Goal: Task Accomplishment & Management: Complete application form

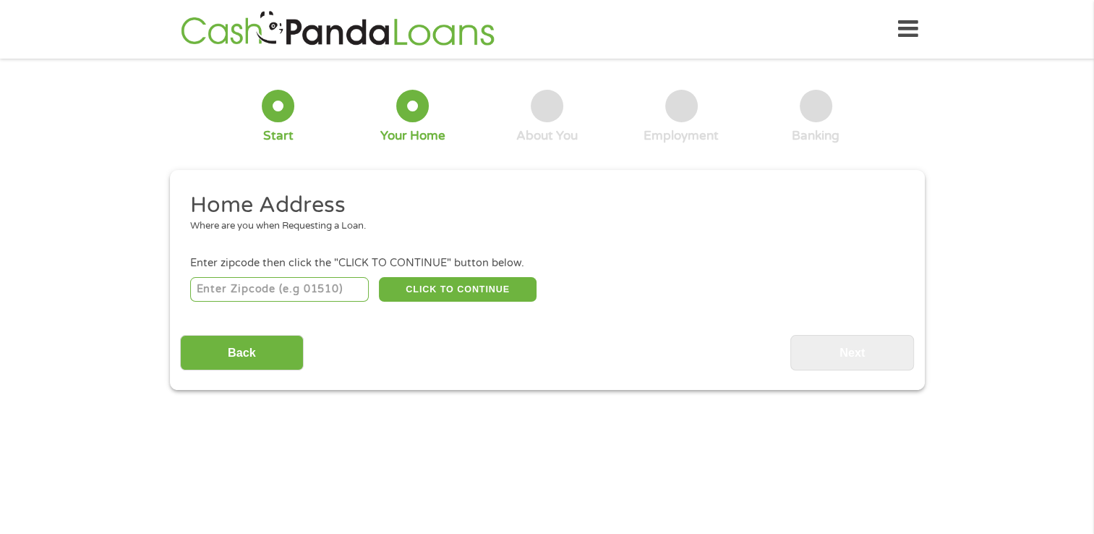
click at [255, 300] on input "number" at bounding box center [279, 289] width 179 height 25
type input "31907"
select select "[US_STATE]"
click at [433, 288] on button "CLICK TO CONTINUE" at bounding box center [458, 289] width 158 height 25
type input "31907"
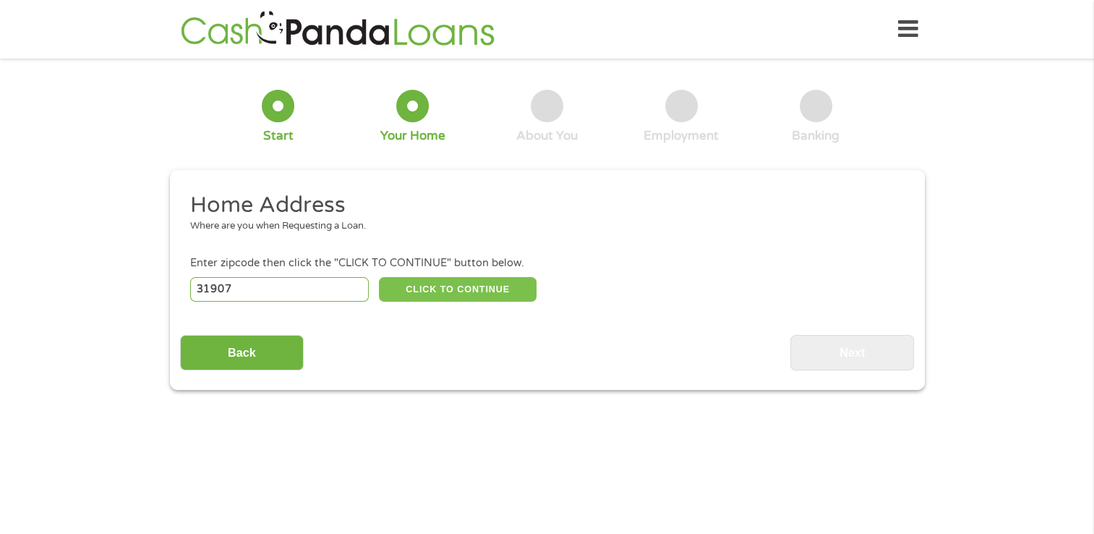
type input "Columbus"
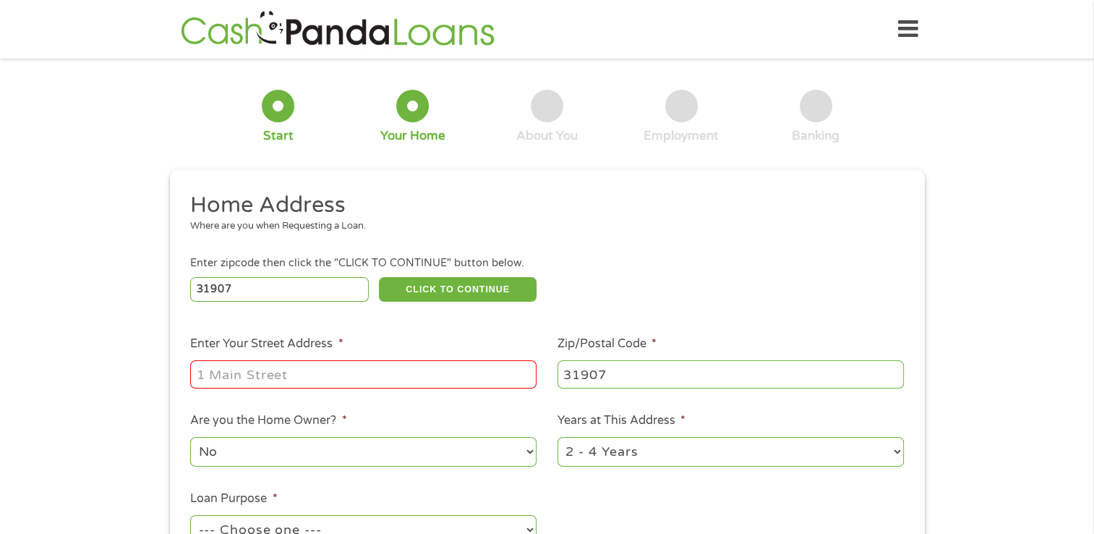
click at [334, 383] on input "Enter Your Street Address *" at bounding box center [363, 373] width 346 height 27
type input "[STREET_ADDRESS]"
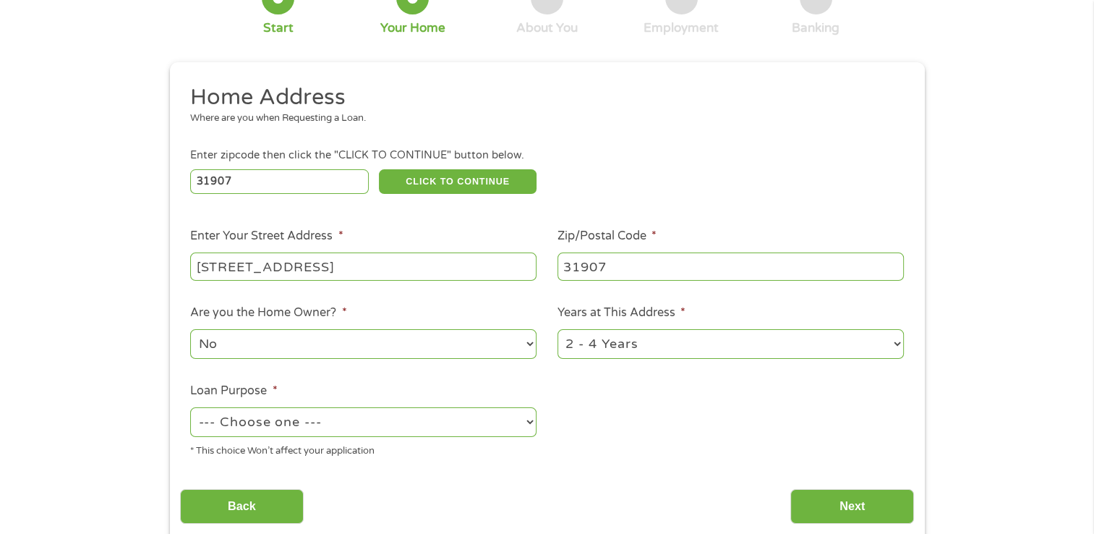
scroll to position [145, 0]
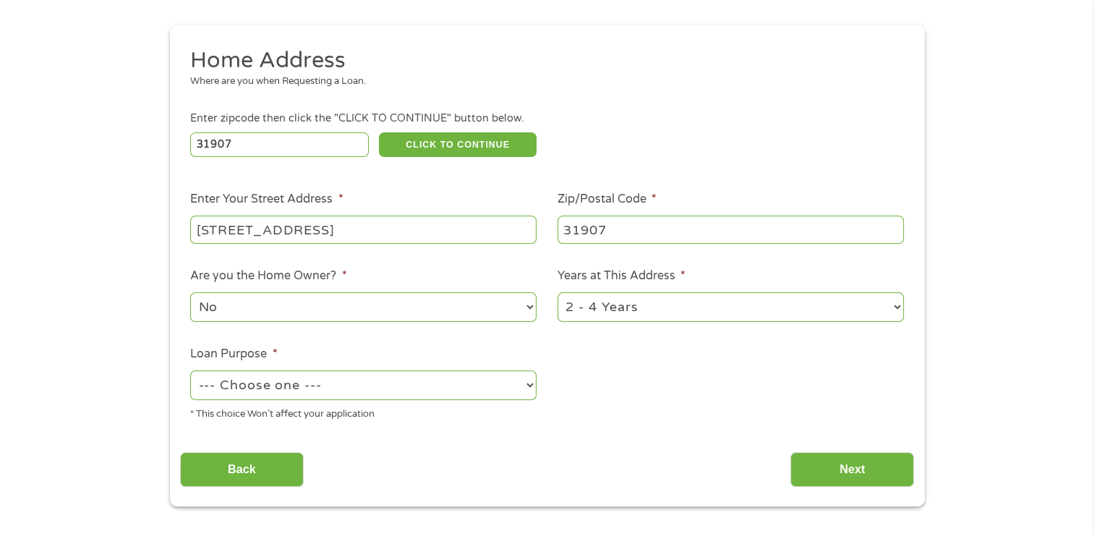
click at [291, 314] on select "No Yes" at bounding box center [363, 307] width 346 height 30
click at [190, 294] on select "No Yes" at bounding box center [363, 307] width 346 height 30
click at [267, 392] on select "--- Choose one --- Pay Bills Debt Consolidation Home Improvement Major Purchase…" at bounding box center [363, 385] width 346 height 30
select select "paybills"
click at [190, 372] on select "--- Choose one --- Pay Bills Debt Consolidation Home Improvement Major Purchase…" at bounding box center [363, 385] width 346 height 30
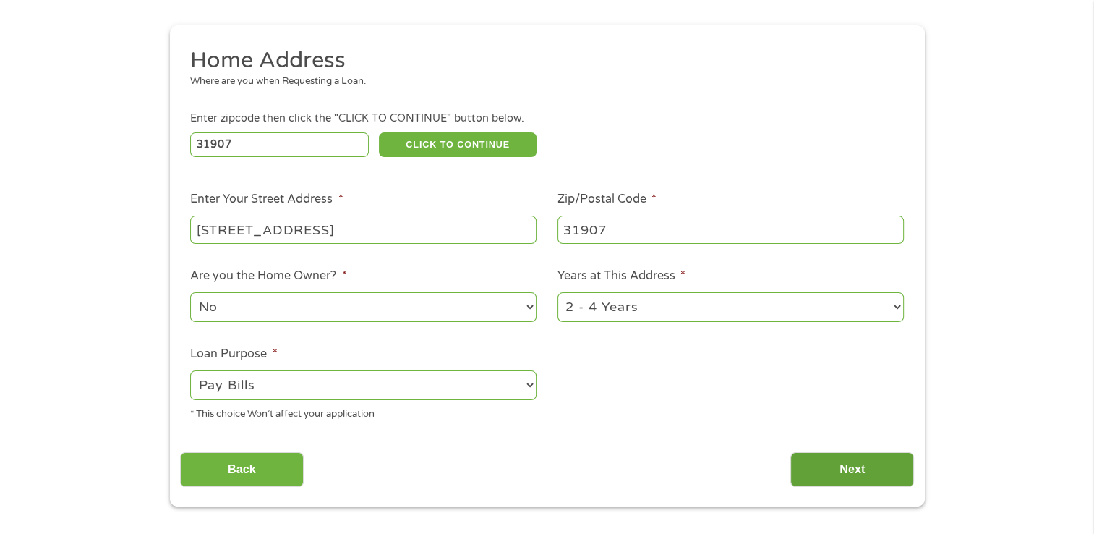
click at [852, 470] on input "Next" at bounding box center [853, 469] width 124 height 35
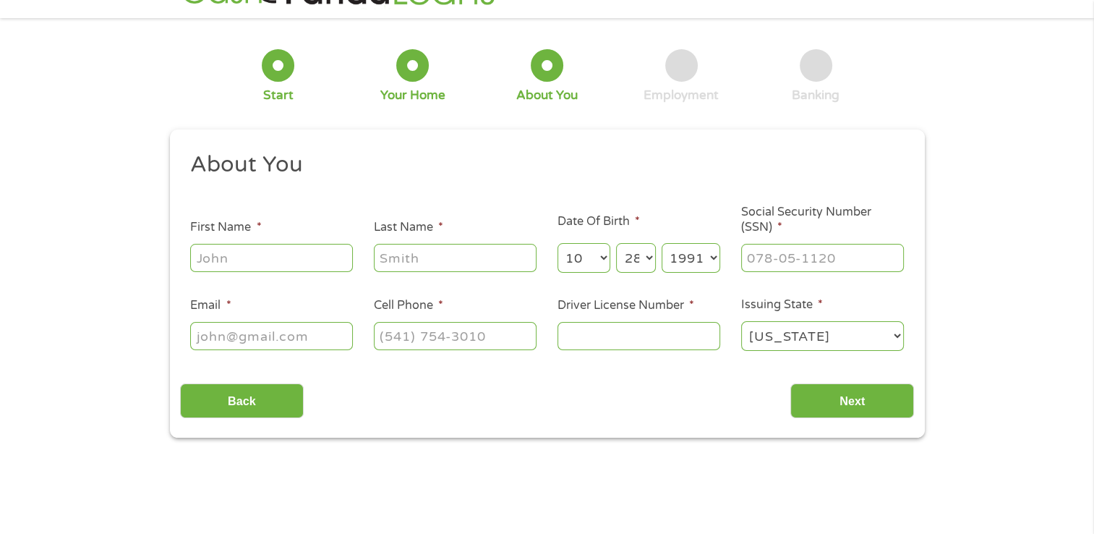
scroll to position [0, 0]
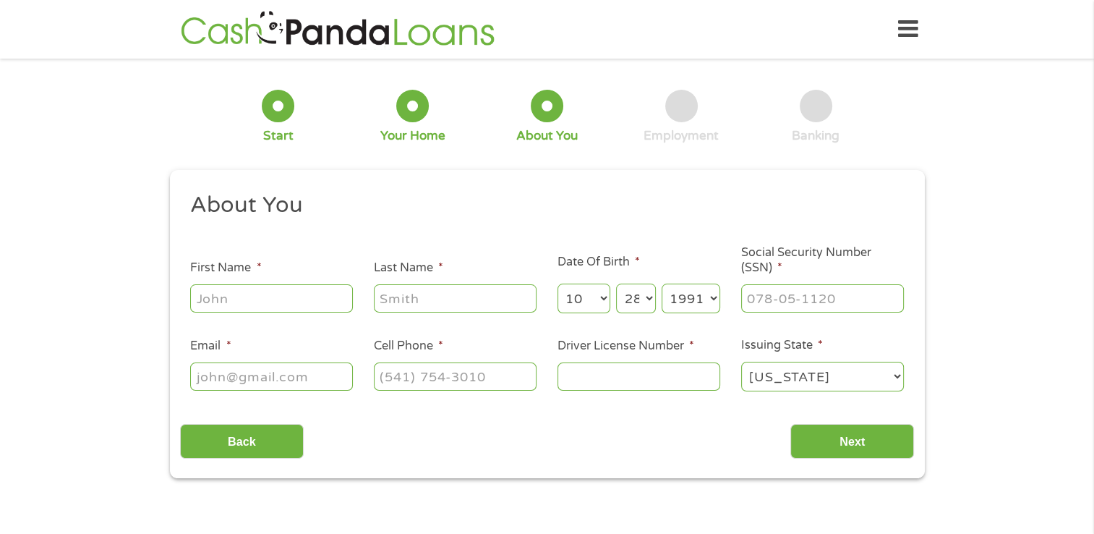
click at [200, 298] on input "First Name *" at bounding box center [271, 297] width 163 height 27
type input "[PERSON_NAME]"
type input "[EMAIL_ADDRESS][DOMAIN_NAME]"
type input "[PHONE_NUMBER]"
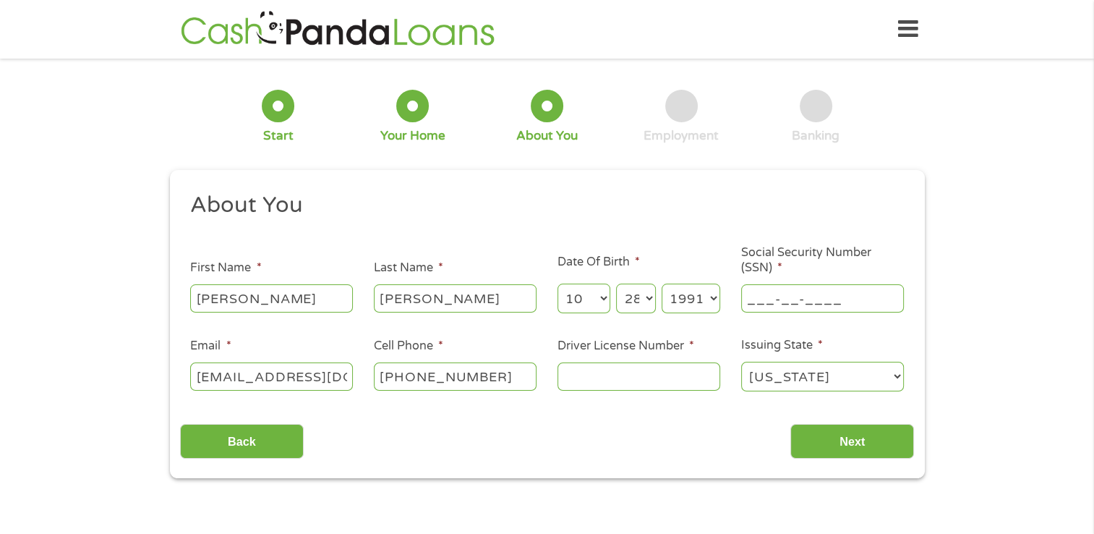
click at [806, 294] on input "___-__-____" at bounding box center [822, 297] width 163 height 27
type input "402-43-5742"
click at [660, 372] on input "Driver License Number *" at bounding box center [639, 375] width 163 height 27
type input "061899334"
click at [885, 440] on input "Next" at bounding box center [853, 441] width 124 height 35
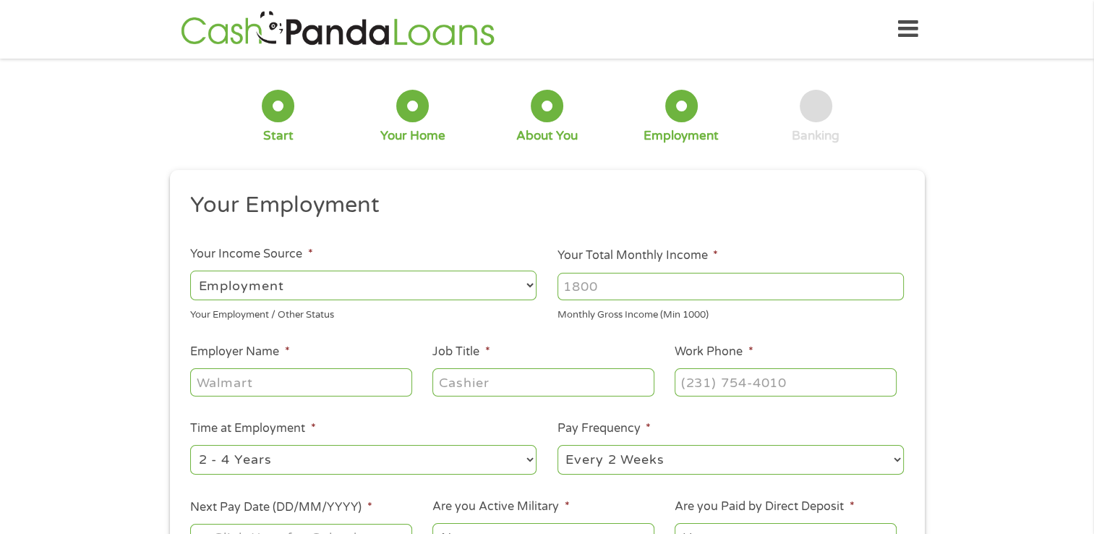
scroll to position [6, 6]
click at [405, 285] on select "--- Choose one --- Employment [DEMOGRAPHIC_DATA] Benefits" at bounding box center [363, 286] width 346 height 30
click at [190, 271] on select "--- Choose one --- Employment [DEMOGRAPHIC_DATA] Benefits" at bounding box center [363, 286] width 346 height 30
click at [595, 285] on input "Your Total Monthly Income *" at bounding box center [731, 286] width 346 height 27
type input "3300"
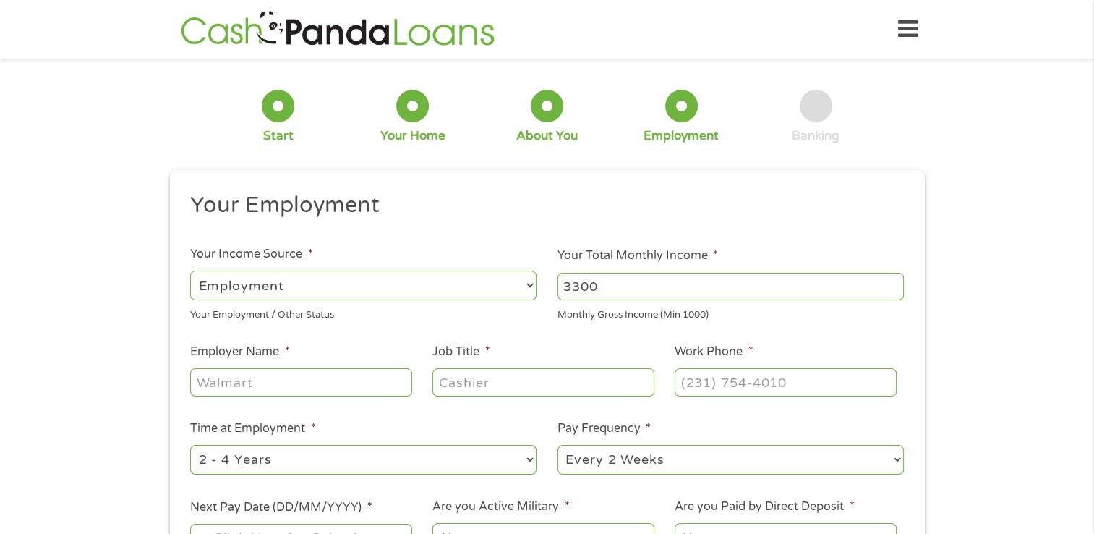
click at [251, 380] on input "Employer Name *" at bounding box center [300, 381] width 221 height 27
type input "RRliving"
type input "Leasing Agent"
type input "[PHONE_NUMBER]"
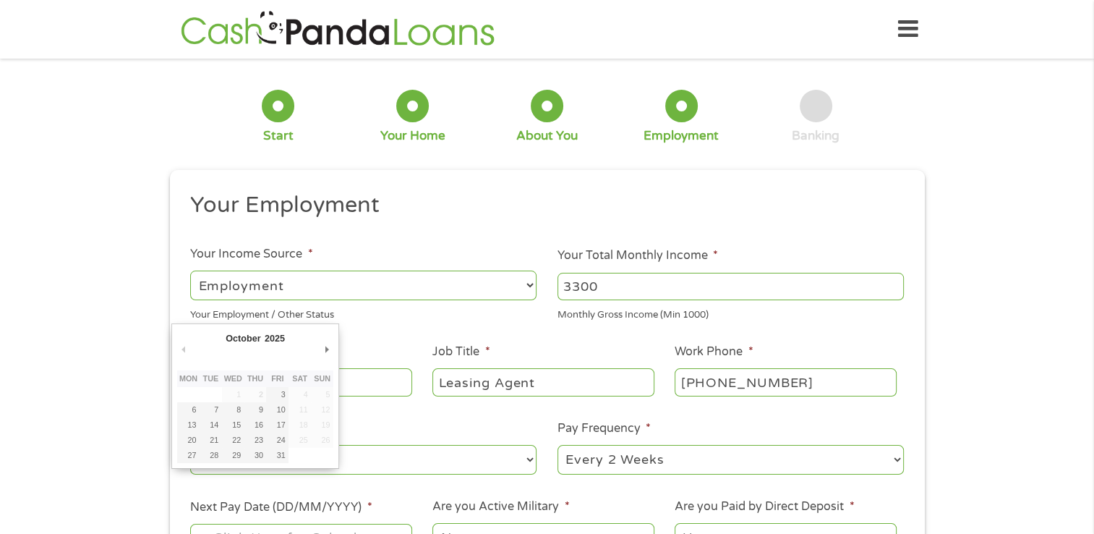
scroll to position [12, 0]
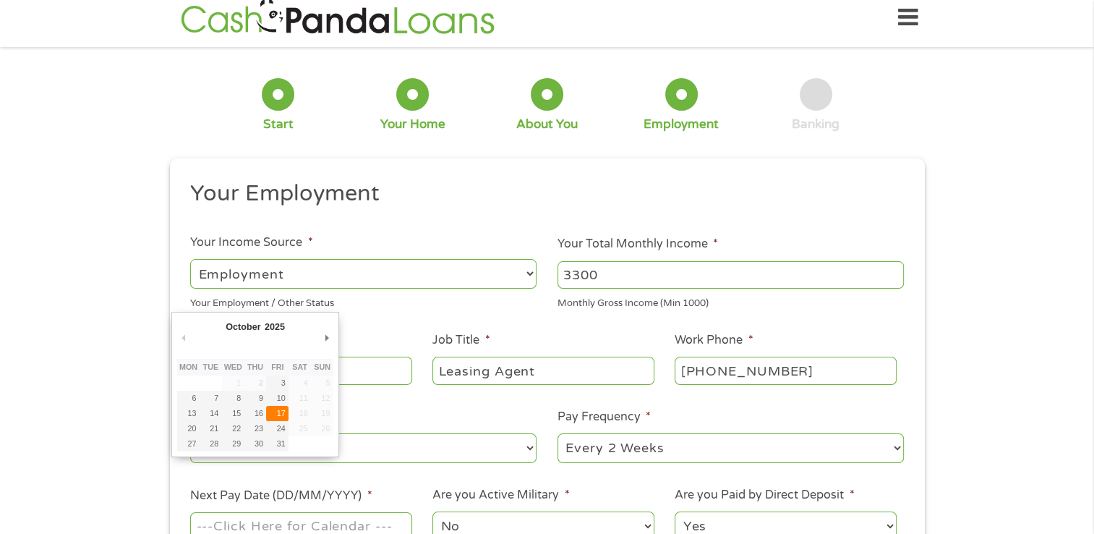
type input "[DATE]"
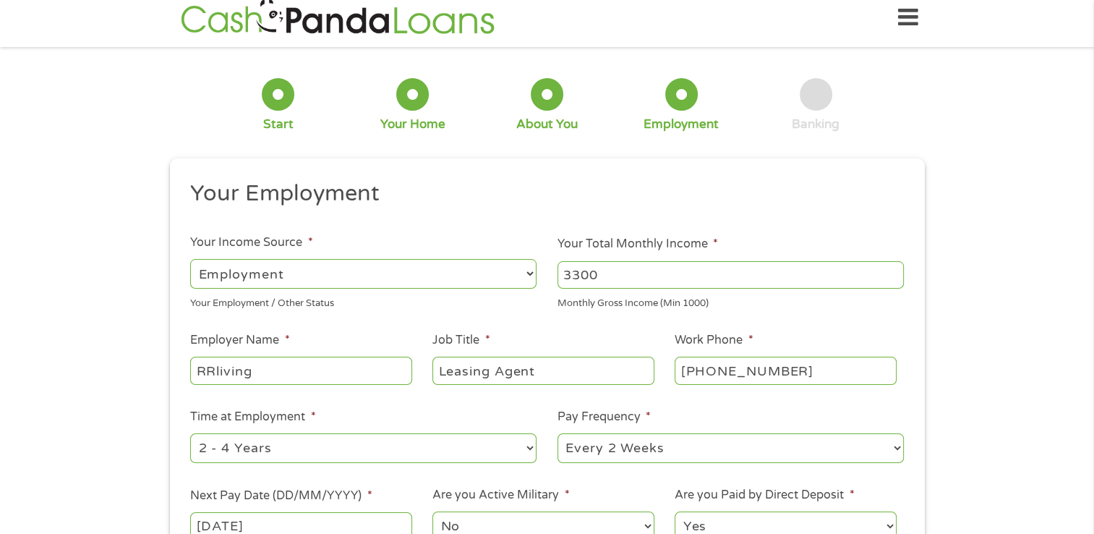
click at [226, 479] on ul "Your Employment Your Income Source * --- Choose one --- Employment [DEMOGRAPHIC…" at bounding box center [547, 366] width 734 height 375
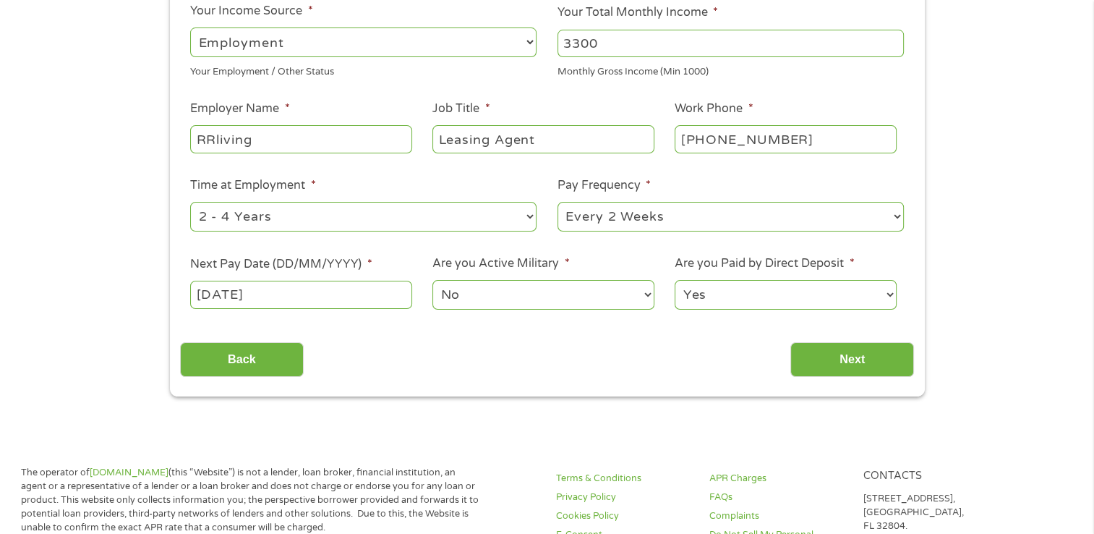
scroll to position [243, 0]
click at [851, 364] on input "Next" at bounding box center [853, 359] width 124 height 35
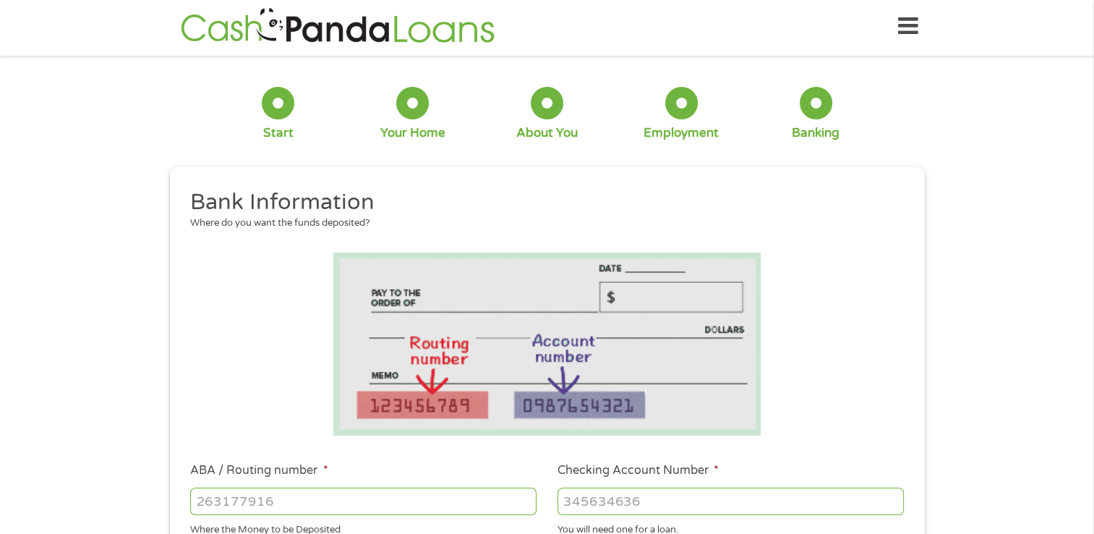
scroll to position [0, 0]
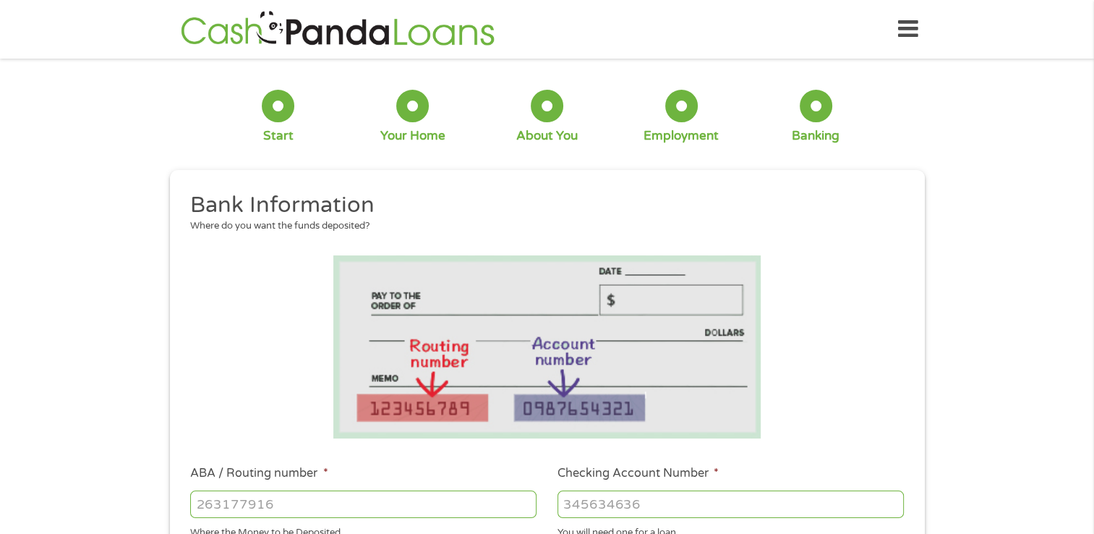
click at [284, 424] on li at bounding box center [547, 346] width 734 height 183
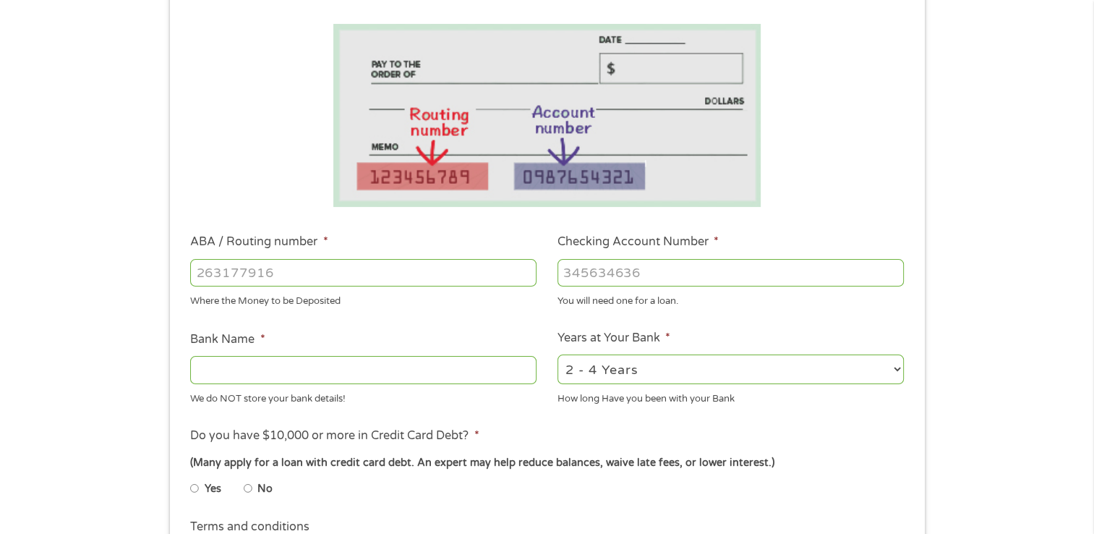
scroll to position [260, 0]
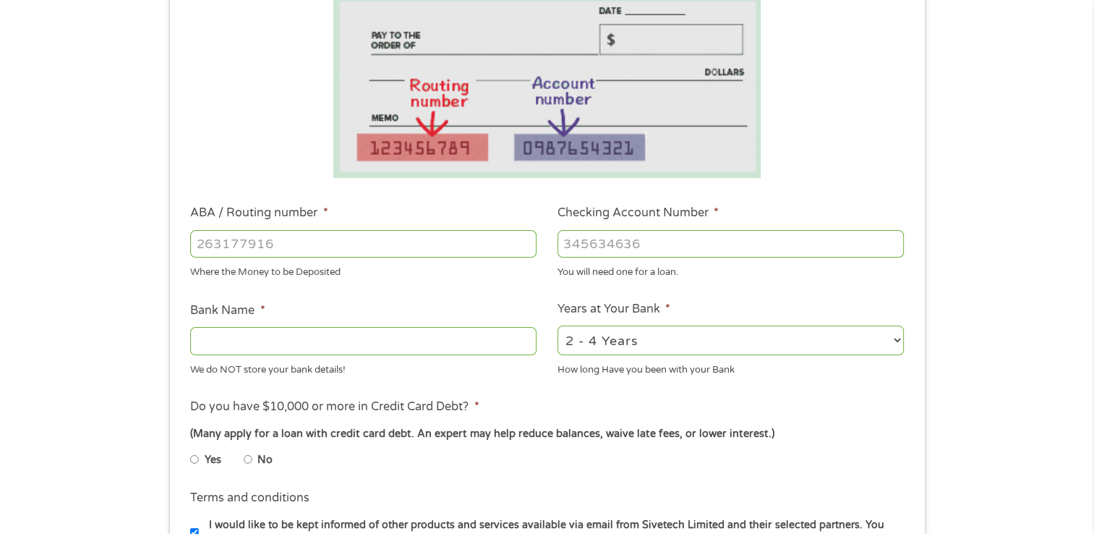
click at [281, 243] on input "ABA / Routing number *" at bounding box center [363, 243] width 346 height 27
click at [616, 337] on select "2 - 4 Years 6 - 12 Months 1 - 2 Years Over 4 Years" at bounding box center [731, 340] width 346 height 30
select select "24months"
click at [558, 326] on select "2 - 4 Years 6 - 12 Months 1 - 2 Years Over 4 Years" at bounding box center [731, 340] width 346 height 30
click at [424, 248] on input "ABA / Routing number *" at bounding box center [363, 243] width 346 height 27
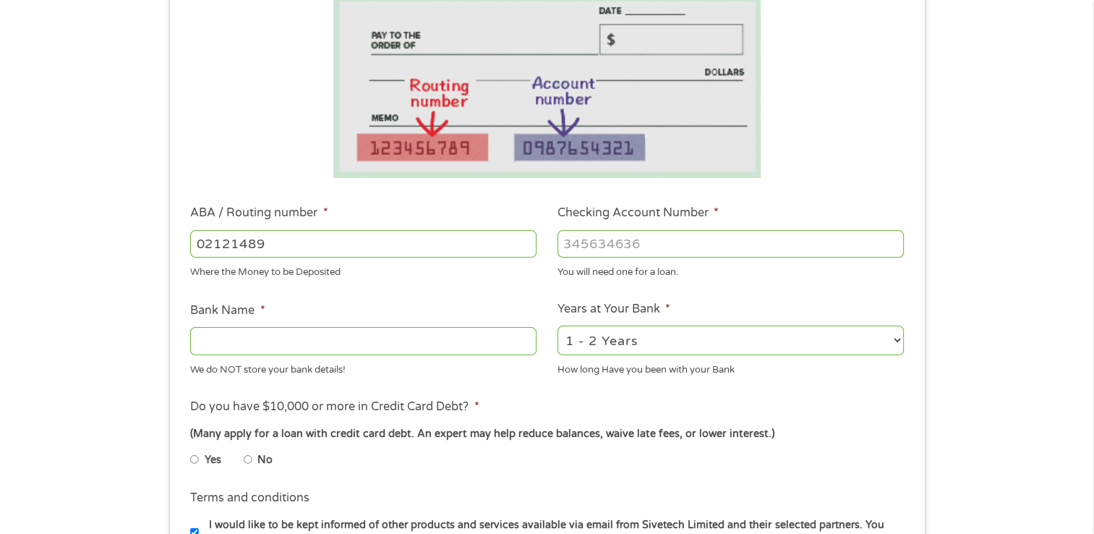
type input "021214891"
type input "Cross River Bank"
type input "021214891"
click at [579, 250] on input "Checking Account Number *" at bounding box center [731, 243] width 346 height 27
type input "52129586864566"
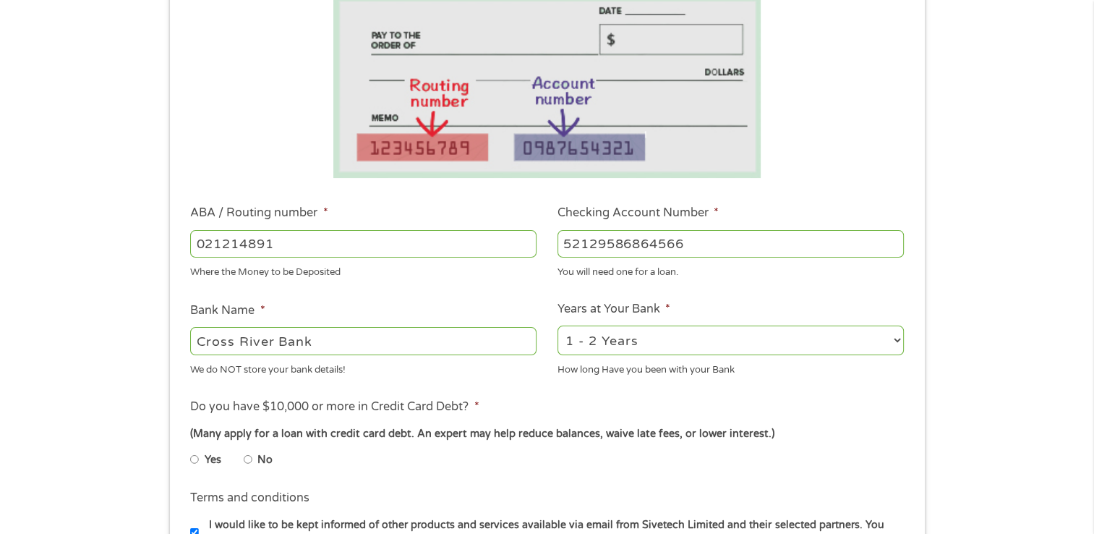
click at [501, 413] on li "Do you have $10,000 or more in Credit Card Debt? * (Many apply for a loan with …" at bounding box center [547, 438] width 734 height 81
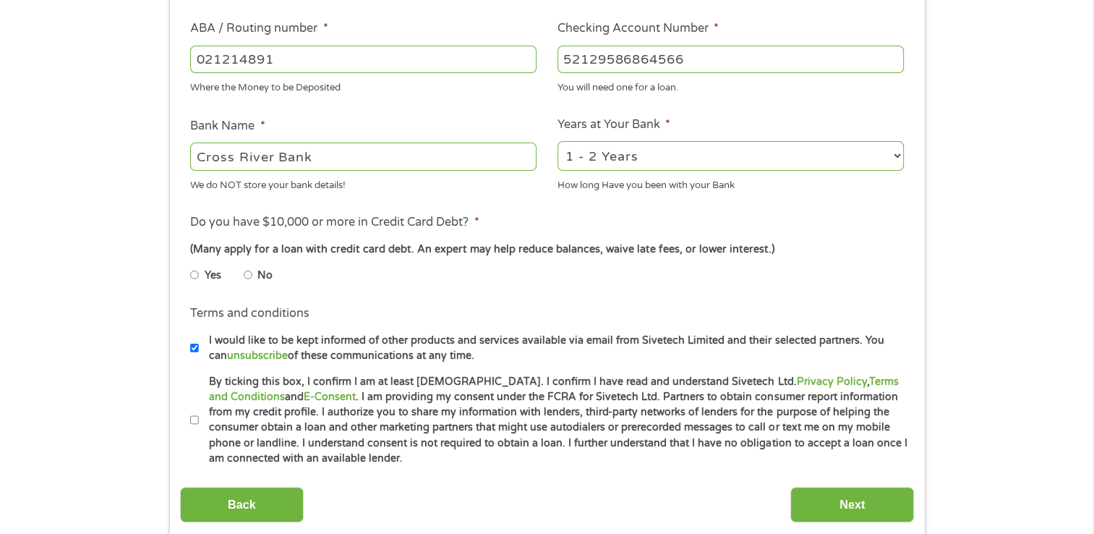
scroll to position [492, 0]
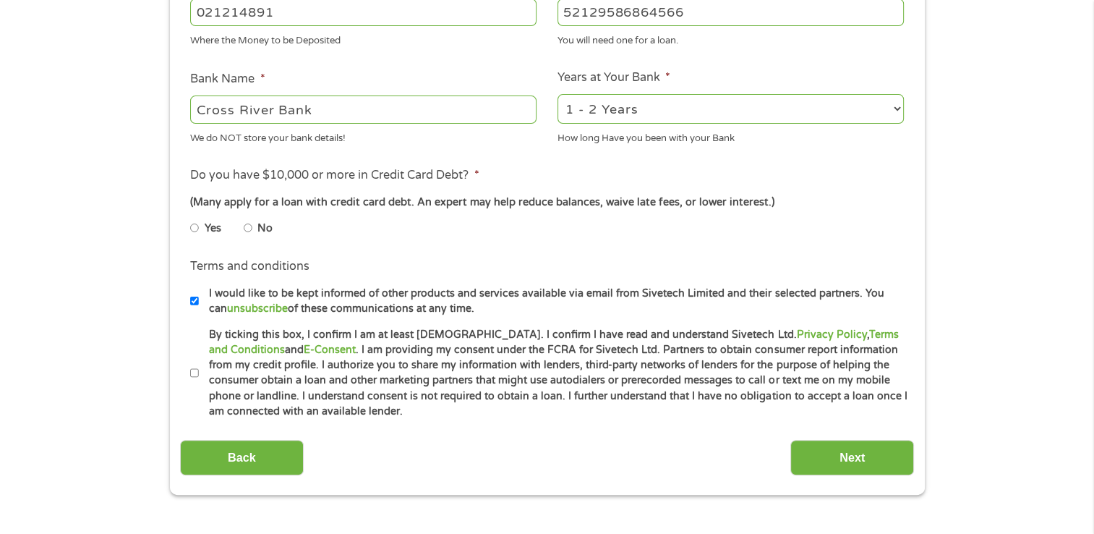
click at [249, 229] on input "No" at bounding box center [248, 227] width 9 height 23
radio input "true"
click at [197, 372] on input "By ticking this box, I confirm I am at least [DEMOGRAPHIC_DATA]. I confirm I ha…" at bounding box center [194, 373] width 9 height 23
checkbox input "true"
click at [859, 467] on input "Next" at bounding box center [853, 457] width 124 height 35
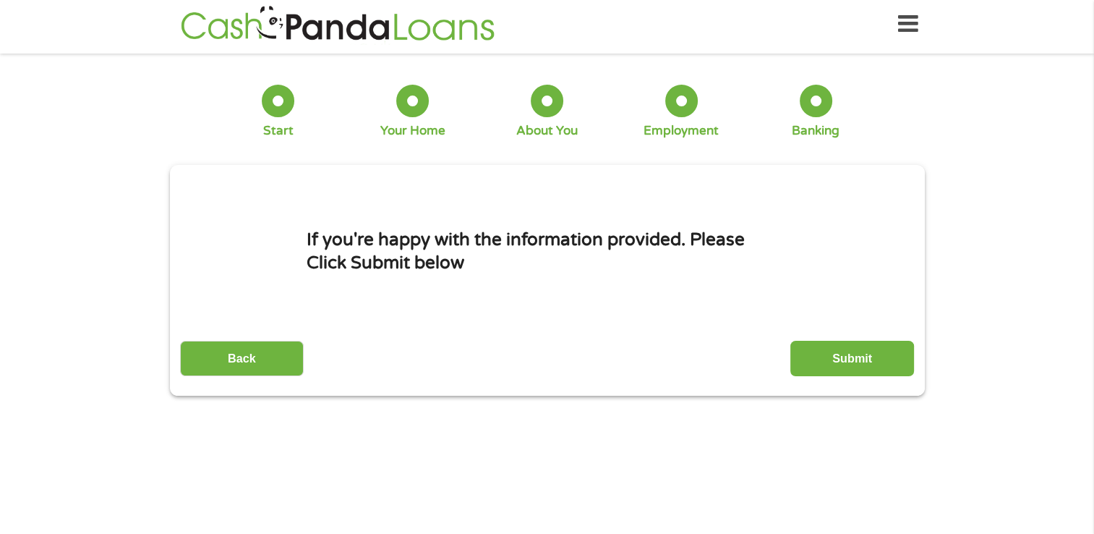
scroll to position [0, 0]
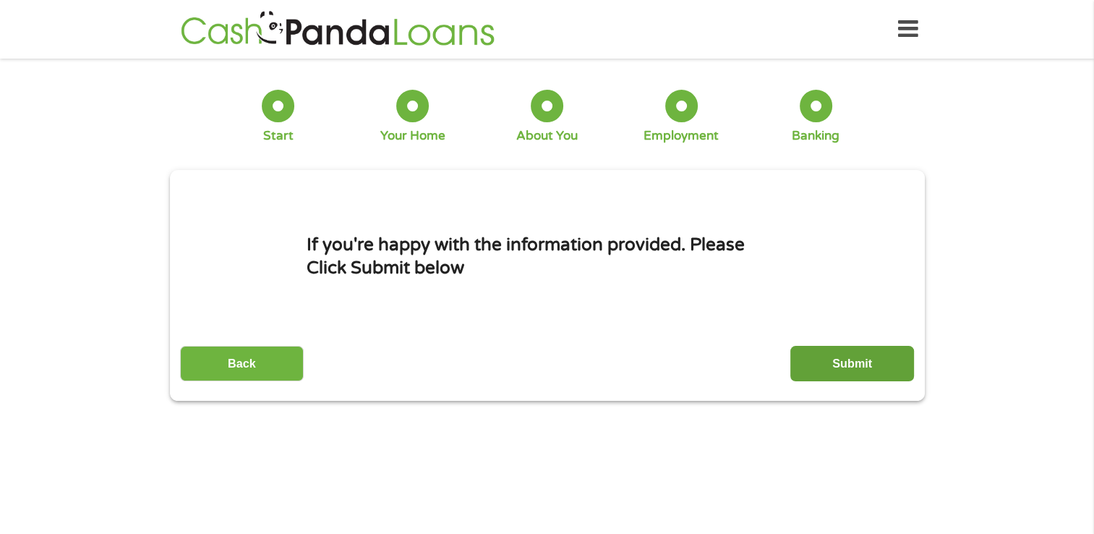
click at [847, 376] on input "Submit" at bounding box center [853, 363] width 124 height 35
